Goal: Obtain resource: Download file/media

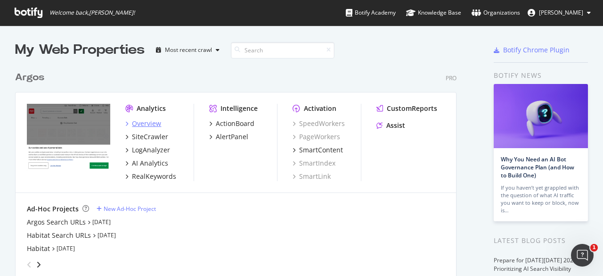
scroll to position [269, 588]
click at [62, 244] on link "[DATE]" at bounding box center [66, 248] width 18 height 8
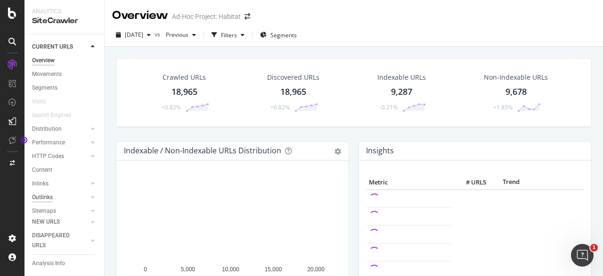
scroll to position [50, 0]
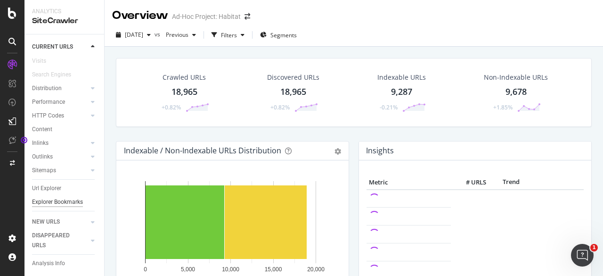
click at [45, 200] on div "Explorer Bookmarks" at bounding box center [57, 202] width 51 height 10
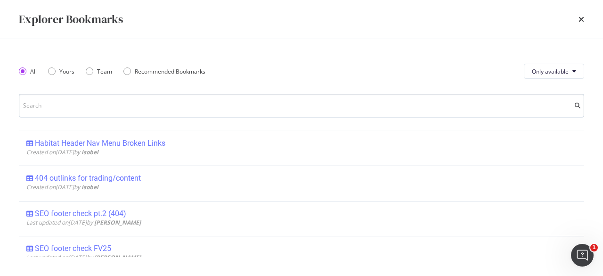
click at [92, 100] on input "modal" at bounding box center [301, 106] width 565 height 24
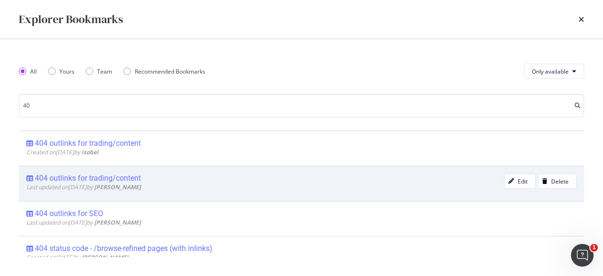
type input "40"
click at [98, 175] on div "404 outlinks for trading/content" at bounding box center [88, 177] width 106 height 9
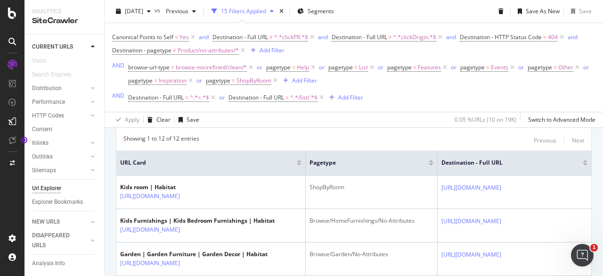
scroll to position [249, 0]
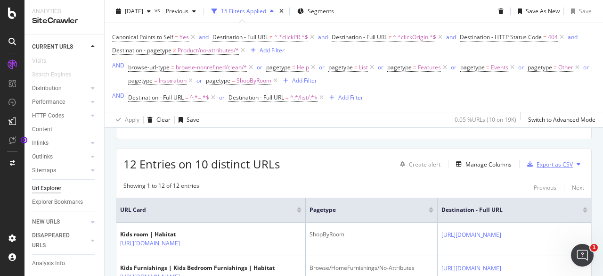
click at [540, 163] on div "Export as CSV" at bounding box center [555, 164] width 36 height 8
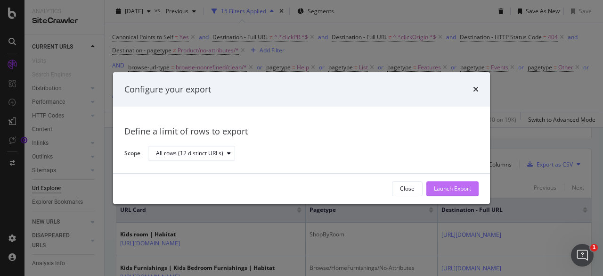
click at [446, 190] on div "Launch Export" at bounding box center [452, 189] width 37 height 8
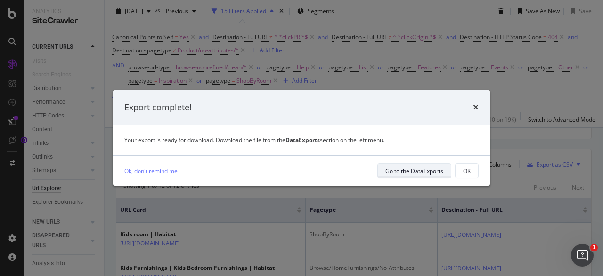
click at [397, 171] on div "Go to the DataExports" at bounding box center [414, 171] width 58 height 8
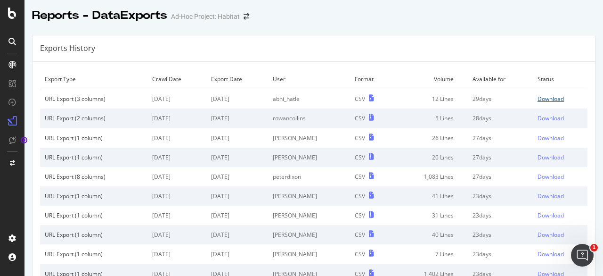
click at [541, 97] on div "Download" at bounding box center [551, 99] width 26 height 8
click at [10, 10] on icon at bounding box center [12, 13] width 8 height 11
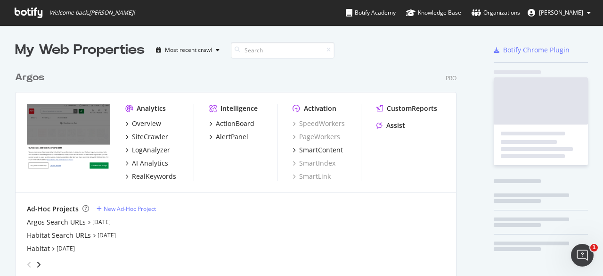
scroll to position [269, 588]
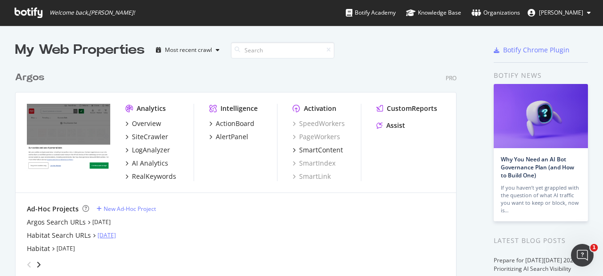
click at [107, 234] on link "[DATE]" at bounding box center [107, 235] width 18 height 8
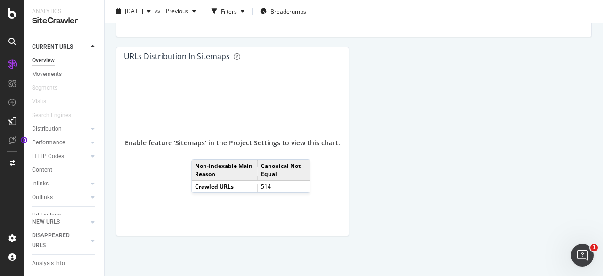
scroll to position [36, 0]
click at [41, 197] on div "Explorer Bookmarks" at bounding box center [57, 202] width 51 height 10
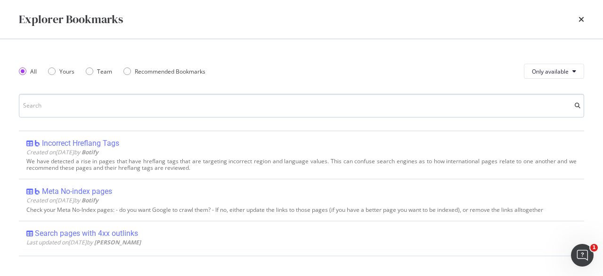
click at [85, 100] on input "modal" at bounding box center [301, 106] width 565 height 24
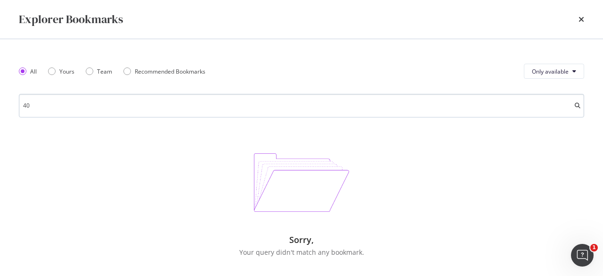
type input "4"
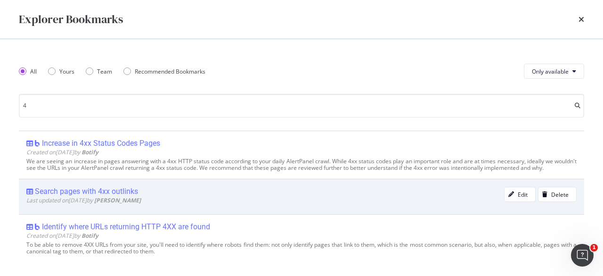
click at [126, 196] on div "Search pages with 4xx outlinks" at bounding box center [86, 191] width 103 height 9
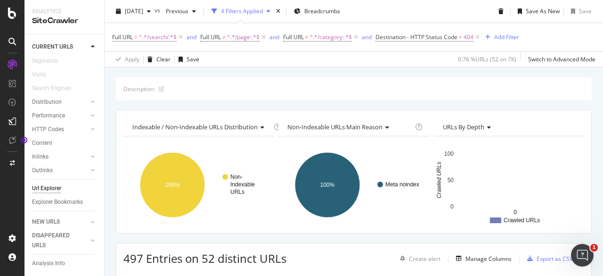
scroll to position [236, 0]
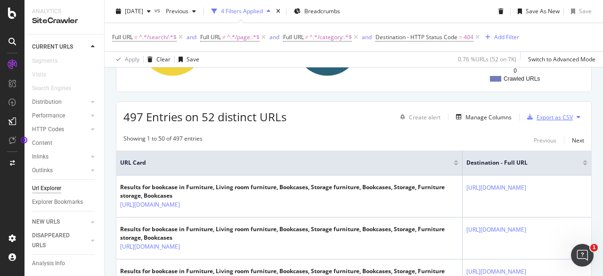
click at [550, 116] on div "Export as CSV" at bounding box center [555, 117] width 36 height 8
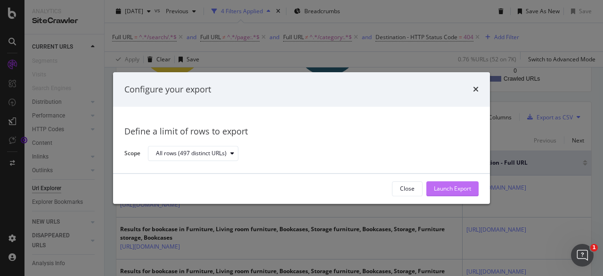
click at [444, 187] on div "Launch Export" at bounding box center [452, 189] width 37 height 8
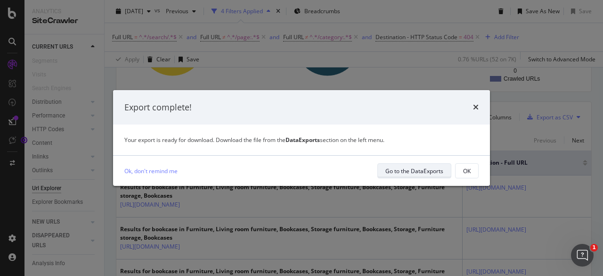
click at [418, 169] on div "Go to the DataExports" at bounding box center [414, 171] width 58 height 8
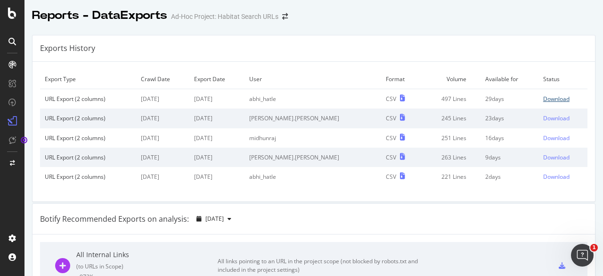
click at [544, 100] on div "Download" at bounding box center [556, 99] width 26 height 8
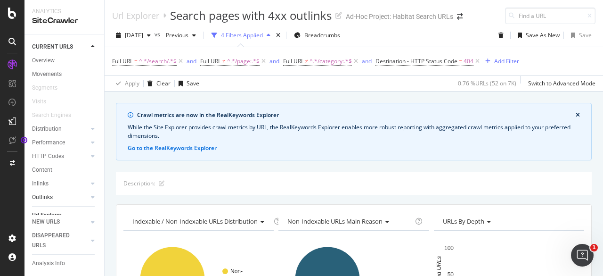
scroll to position [36, 0]
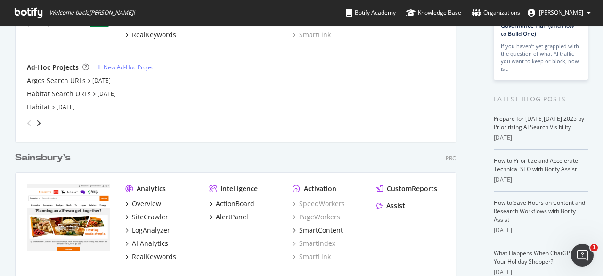
scroll to position [241, 0]
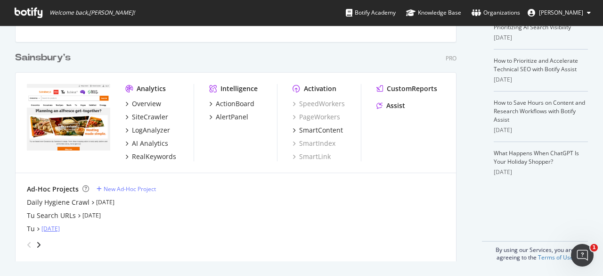
click at [57, 226] on link "[DATE]" at bounding box center [50, 228] width 18 height 8
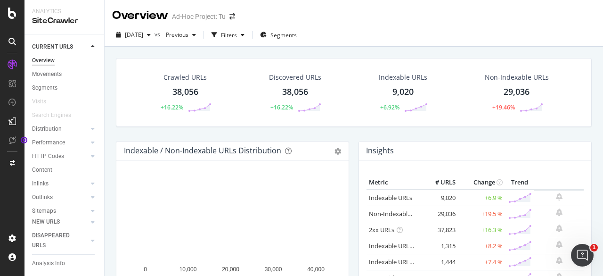
scroll to position [50, 0]
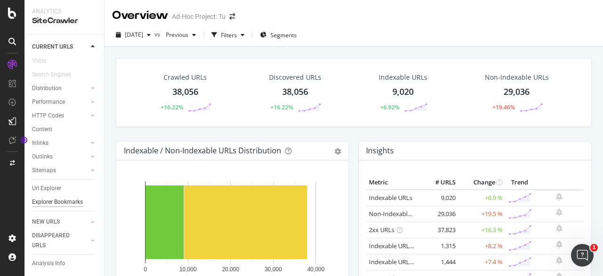
click at [41, 198] on div "Explorer Bookmarks" at bounding box center [57, 202] width 51 height 10
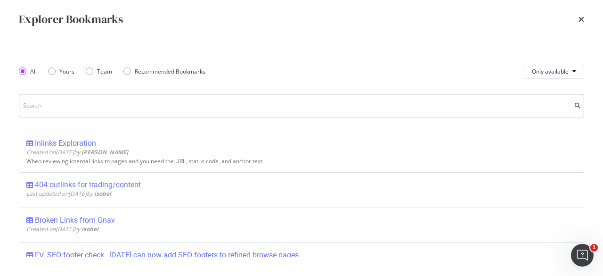
click at [114, 104] on input "modal" at bounding box center [301, 106] width 565 height 24
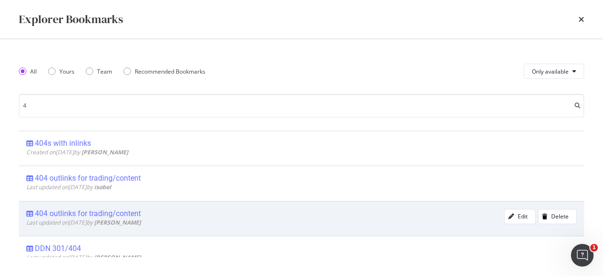
type input "4"
click at [129, 212] on div "404 outlinks for trading/content" at bounding box center [88, 213] width 106 height 9
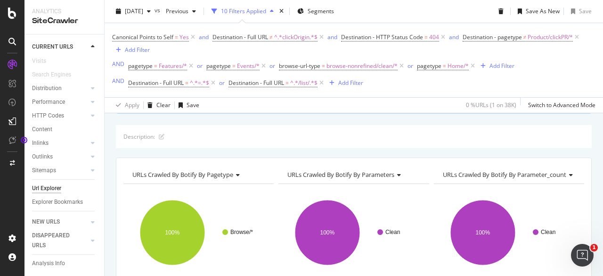
scroll to position [234, 0]
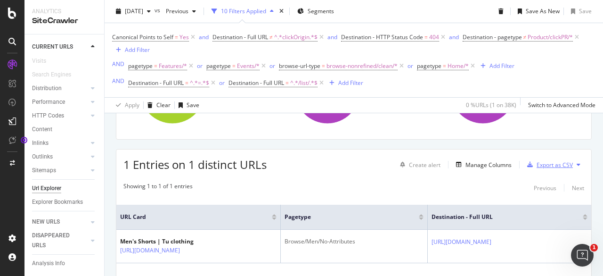
click at [547, 167] on div "Export as CSV" at bounding box center [555, 165] width 36 height 8
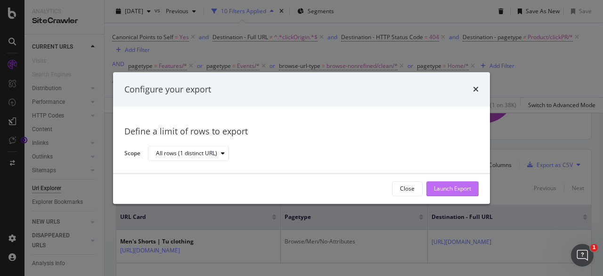
click at [460, 188] on div "Launch Export" at bounding box center [452, 189] width 37 height 8
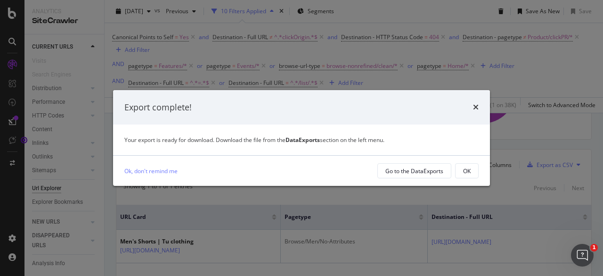
click at [355, 173] on div "Ok, don't remind me" at bounding box center [246, 171] width 245 height 10
click at [424, 165] on div "Go to the DataExports" at bounding box center [414, 170] width 58 height 13
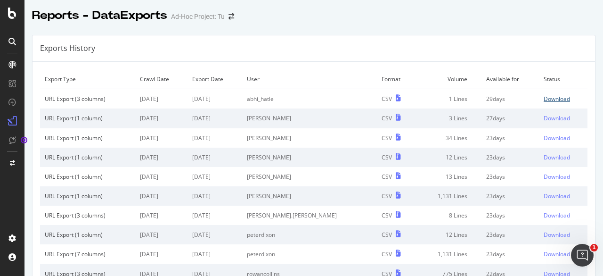
click at [544, 98] on div "Download" at bounding box center [557, 99] width 26 height 8
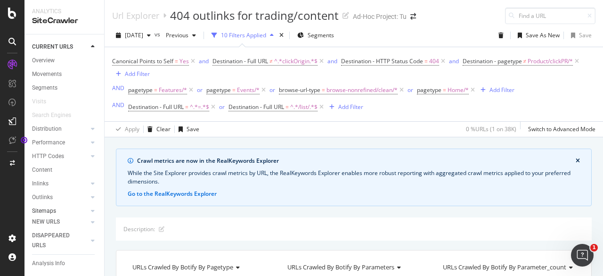
scroll to position [50, 0]
click at [52, 197] on div "Explorer Bookmarks" at bounding box center [57, 202] width 51 height 10
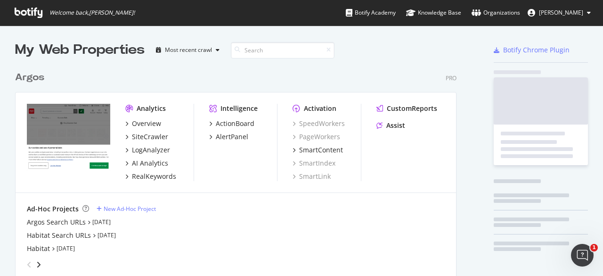
scroll to position [269, 588]
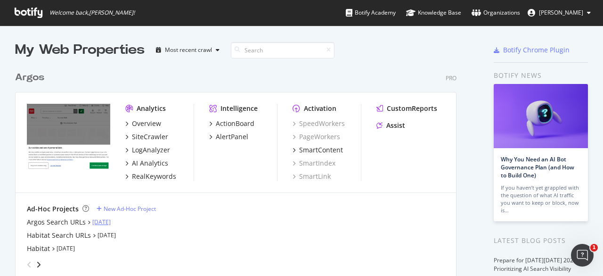
click at [111, 221] on link "[DATE]" at bounding box center [101, 222] width 18 height 8
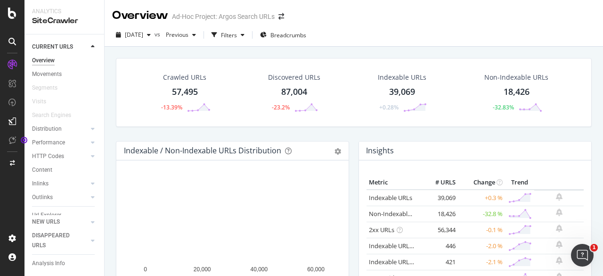
scroll to position [36, 0]
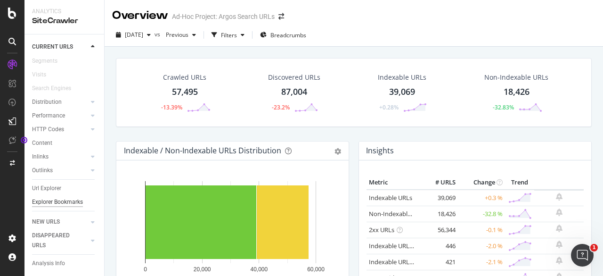
click at [41, 197] on div "Explorer Bookmarks" at bounding box center [57, 202] width 51 height 10
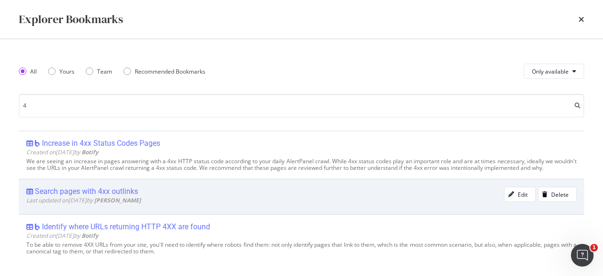
type input "4"
click at [83, 196] on div "Search pages with 4xx outlinks" at bounding box center [86, 191] width 103 height 9
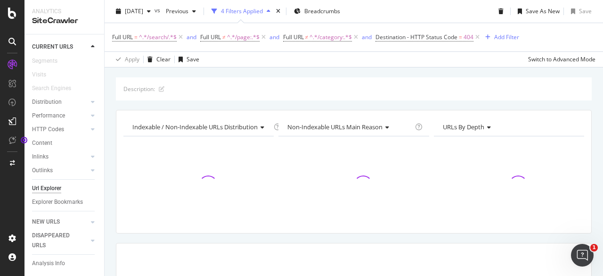
scroll to position [234, 0]
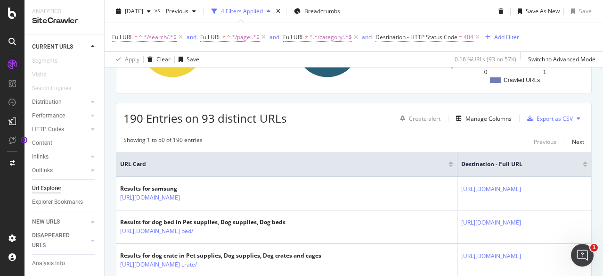
click at [305, 137] on div "Showing 1 to 50 of 190 entries Previous Next" at bounding box center [353, 141] width 475 height 11
click at [551, 116] on div "Export as CSV" at bounding box center [555, 118] width 36 height 8
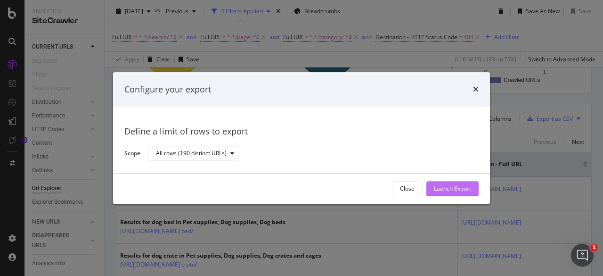
click at [444, 188] on div "Launch Export" at bounding box center [452, 189] width 37 height 8
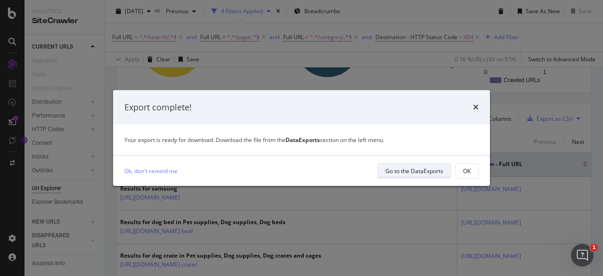
click at [420, 169] on div "Go to the DataExports" at bounding box center [414, 171] width 58 height 8
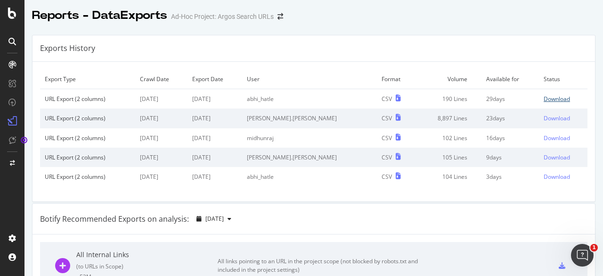
click at [544, 100] on div "Download" at bounding box center [557, 99] width 26 height 8
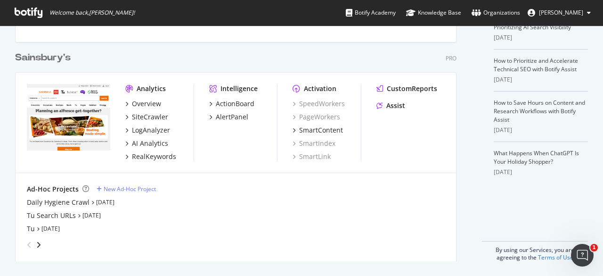
scroll to position [53, 0]
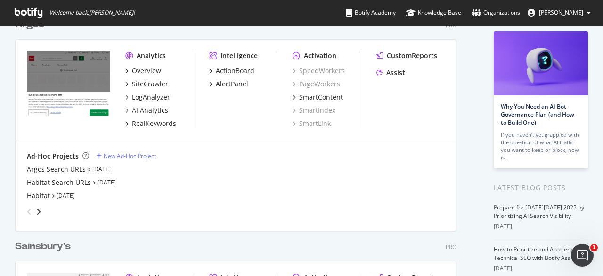
click at [39, 204] on div "grid" at bounding box center [32, 211] width 19 height 15
click at [38, 210] on icon "angle-right" at bounding box center [38, 212] width 5 height 8
click at [163, 85] on div "SiteCrawler" at bounding box center [150, 83] width 36 height 9
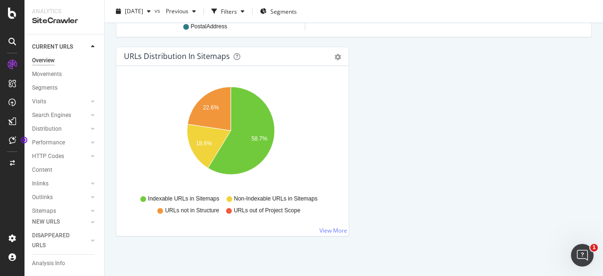
scroll to position [50, 0]
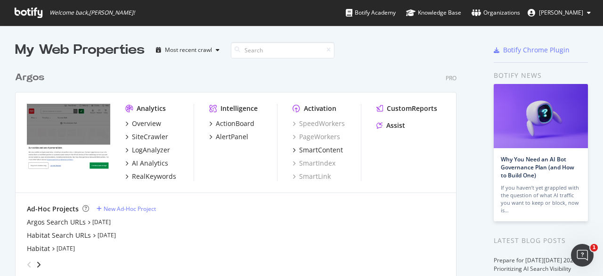
scroll to position [269, 588]
click at [148, 134] on div "SiteCrawler" at bounding box center [150, 136] width 36 height 9
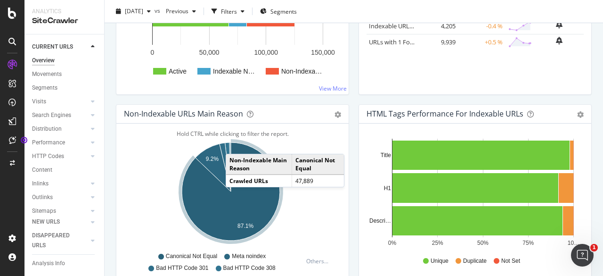
scroll to position [50, 0]
click at [53, 197] on div "Explorer Bookmarks" at bounding box center [57, 202] width 51 height 10
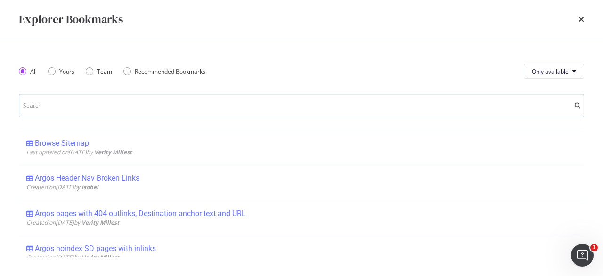
click at [107, 112] on input "modal" at bounding box center [301, 106] width 565 height 24
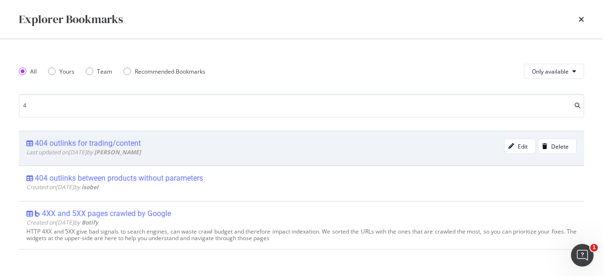
type input "4"
click at [107, 145] on div "404 outlinks for trading/content" at bounding box center [88, 143] width 106 height 9
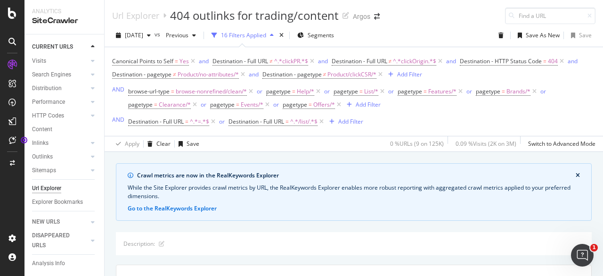
click at [576, 177] on icon "close banner" at bounding box center [578, 175] width 4 height 6
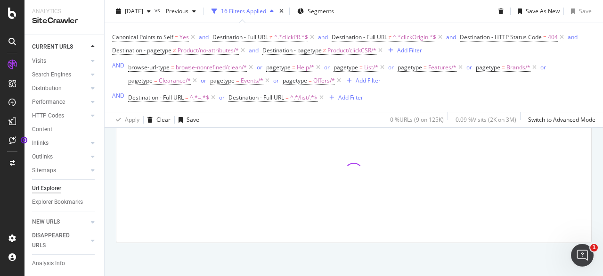
scroll to position [180, 0]
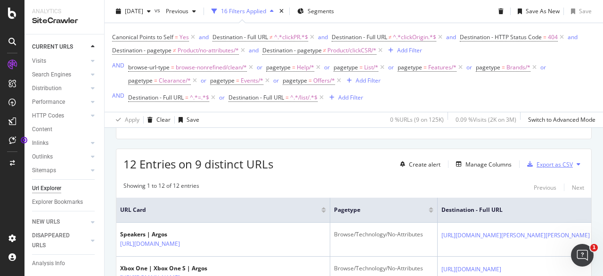
click at [564, 165] on div "Export as CSV" at bounding box center [555, 164] width 36 height 8
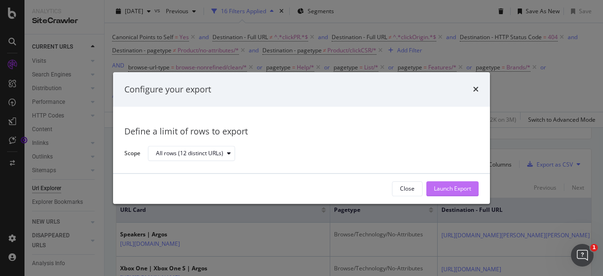
click at [462, 187] on div "Launch Export" at bounding box center [452, 189] width 37 height 8
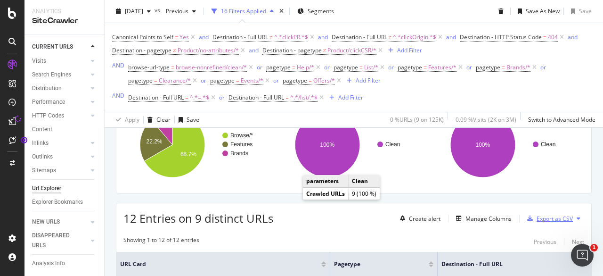
scroll to position [173, 0]
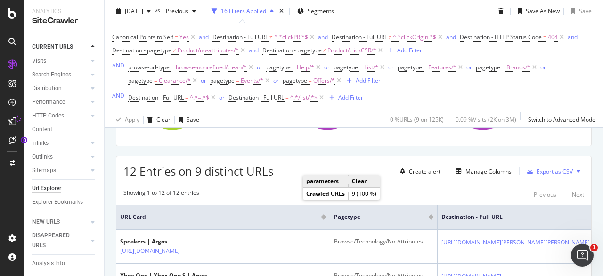
click at [276, 192] on div "Showing 1 to 12 of 12 entries Previous Next" at bounding box center [353, 193] width 475 height 11
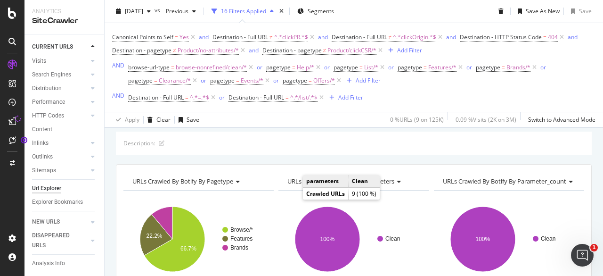
click at [584, 71] on div "browse-url-type = browse-nonrefined/clean/* or pagetype = Help/* or pagetype = …" at bounding box center [361, 74] width 467 height 26
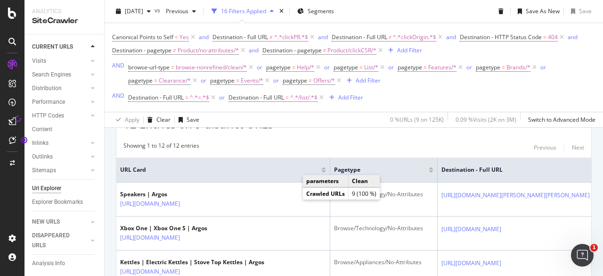
scroll to position [173, 0]
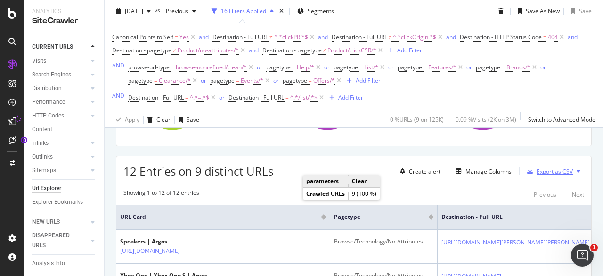
click at [559, 171] on div "Export as CSV" at bounding box center [555, 171] width 36 height 8
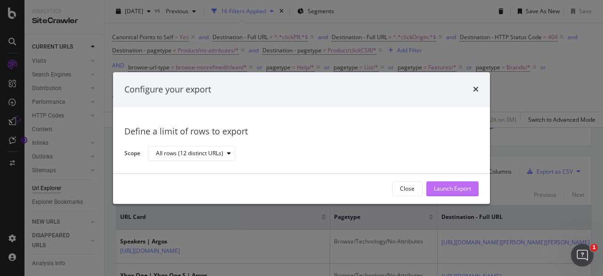
click at [452, 188] on div "Launch Export" at bounding box center [452, 189] width 37 height 8
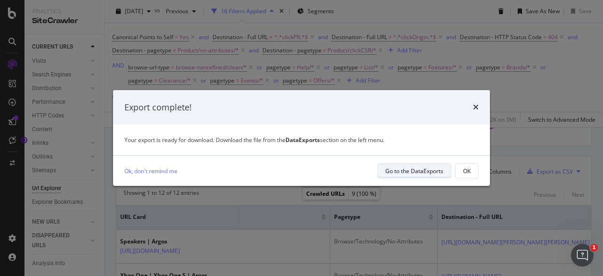
click at [431, 174] on div "Go to the DataExports" at bounding box center [414, 171] width 58 height 8
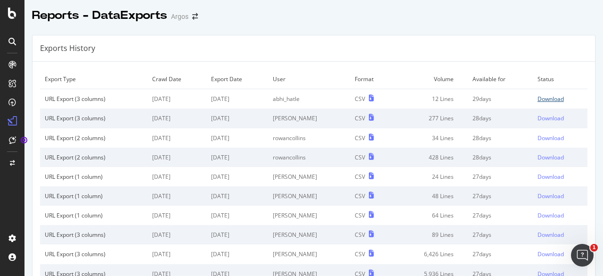
click at [539, 99] on div "Download" at bounding box center [551, 99] width 26 height 8
